Goal: Information Seeking & Learning: Learn about a topic

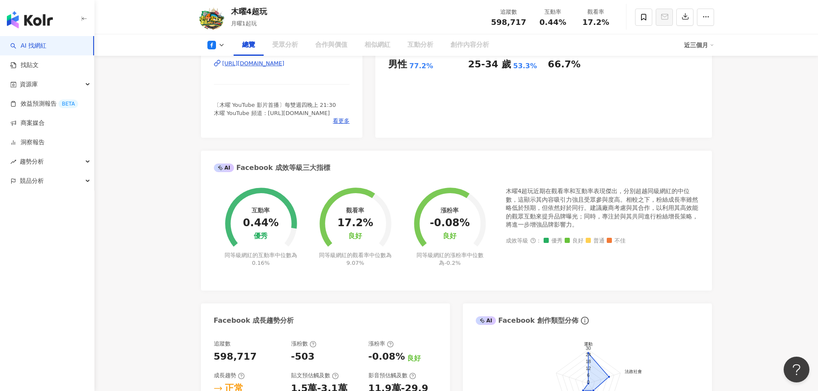
scroll to position [167, 0]
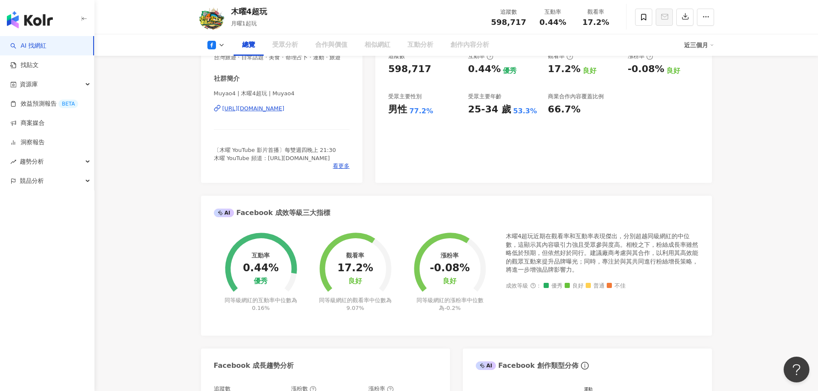
click at [221, 46] on icon at bounding box center [221, 45] width 7 height 7
click at [216, 45] on button at bounding box center [216, 45] width 35 height 9
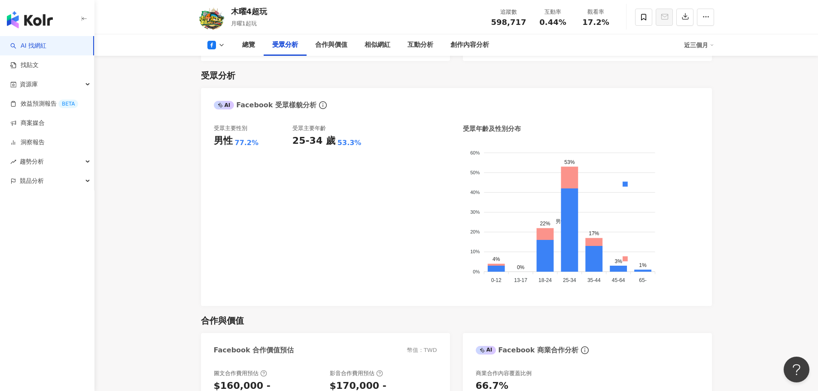
click at [215, 41] on icon at bounding box center [211, 45] width 9 height 9
click at [225, 102] on button "YouTube" at bounding box center [230, 100] width 52 height 12
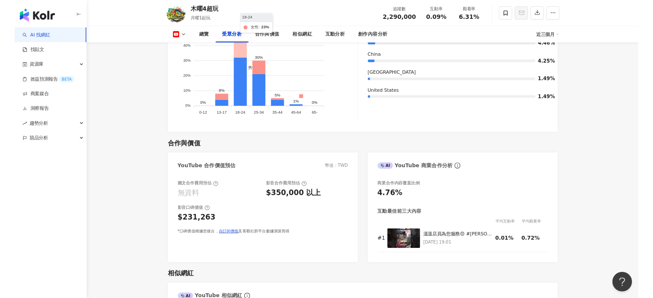
scroll to position [776, 0]
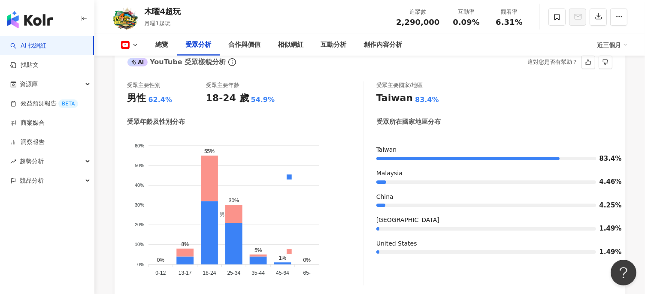
drag, startPoint x: 456, startPoint y: 267, endPoint x: 497, endPoint y: 190, distance: 87.4
click at [456, 267] on div "受眾主要國家/地區 [GEOGRAPHIC_DATA] 83.4% 受眾所在國家地區分布 [GEOGRAPHIC_DATA] 83.4% [GEOGRAPHI…" at bounding box center [494, 184] width 236 height 204
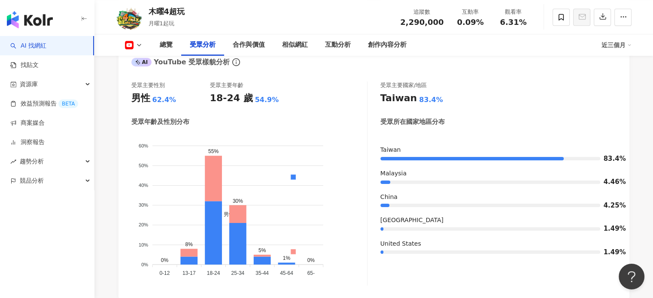
click at [137, 50] on div "總覽 受眾分析 合作與價值 相似網紅 互動分析 創作內容分析 近三個月" at bounding box center [373, 44] width 515 height 21
click at [137, 46] on icon at bounding box center [139, 45] width 7 height 7
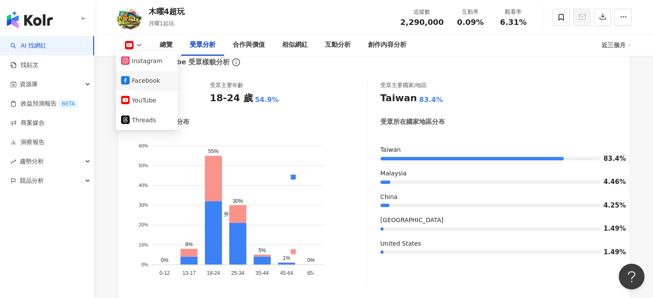
click at [143, 80] on button "Facebook" at bounding box center [147, 81] width 52 height 12
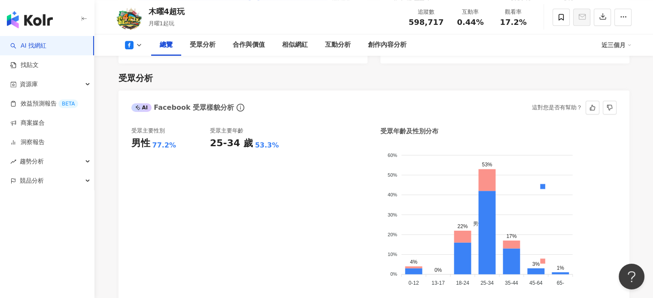
scroll to position [768, 0]
